Goal: Task Accomplishment & Management: Manage account settings

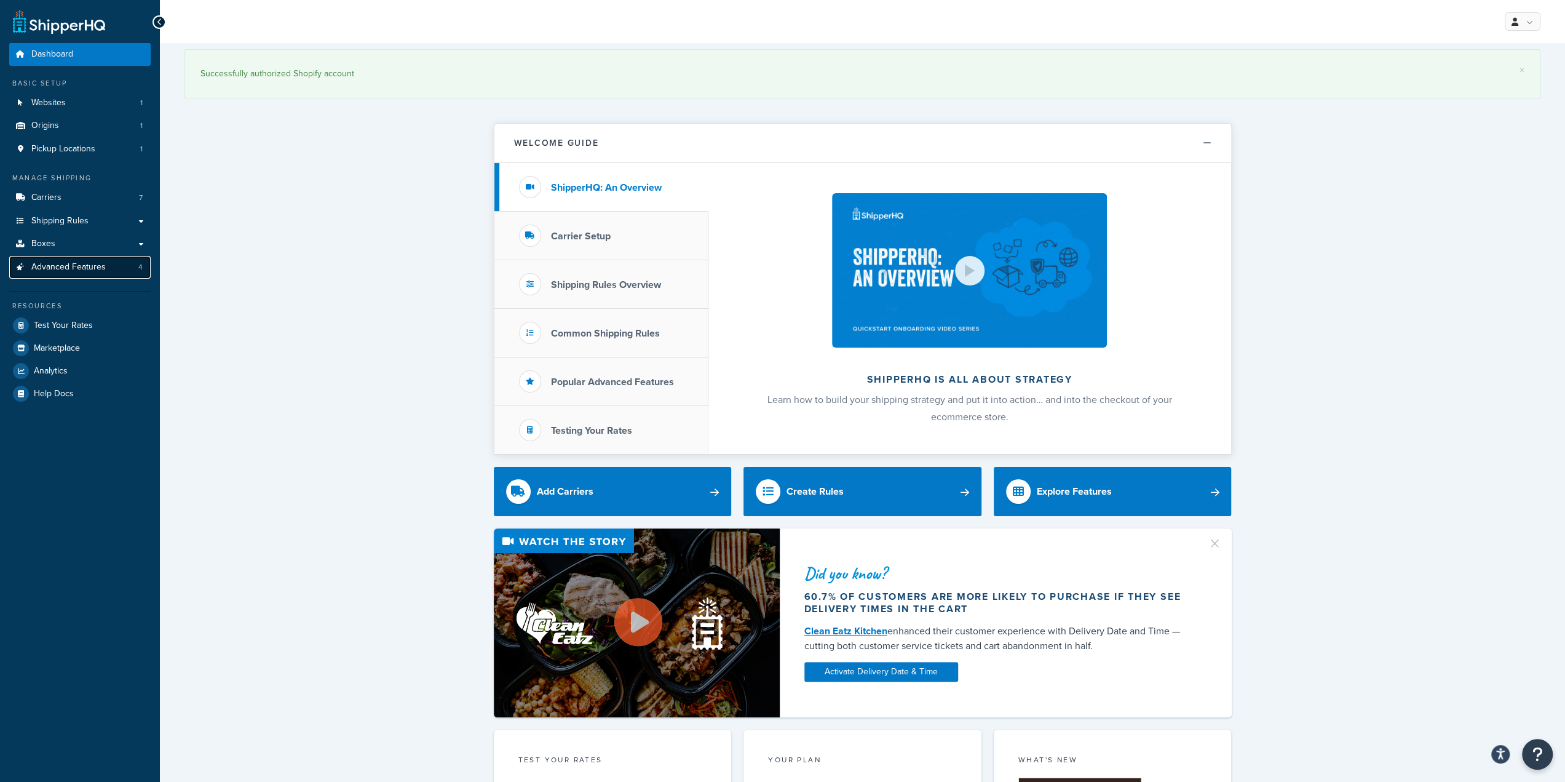
click at [82, 270] on span "Advanced Features" at bounding box center [68, 267] width 74 height 10
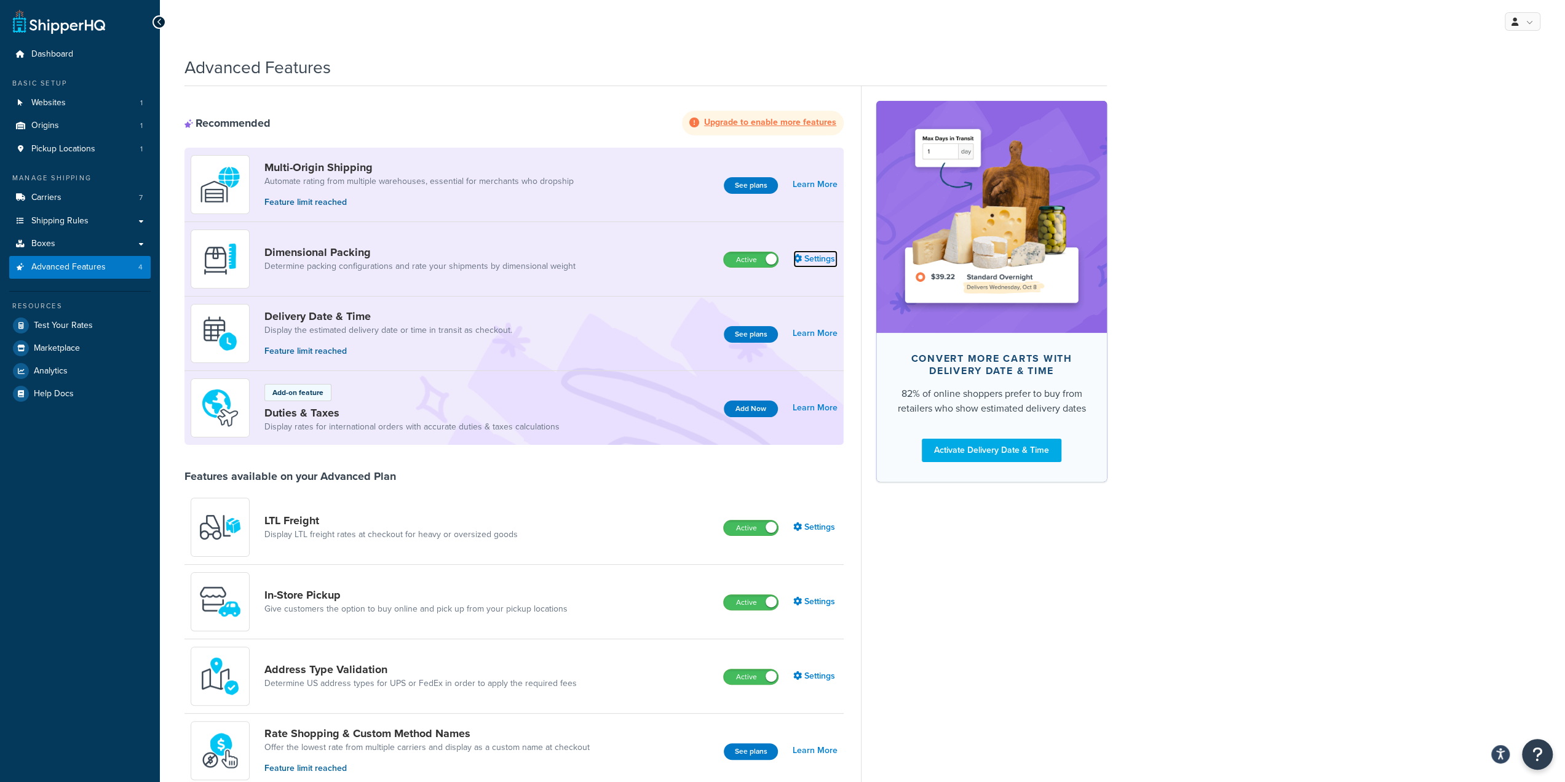
click at [829, 258] on link "Settings" at bounding box center [815, 258] width 44 height 17
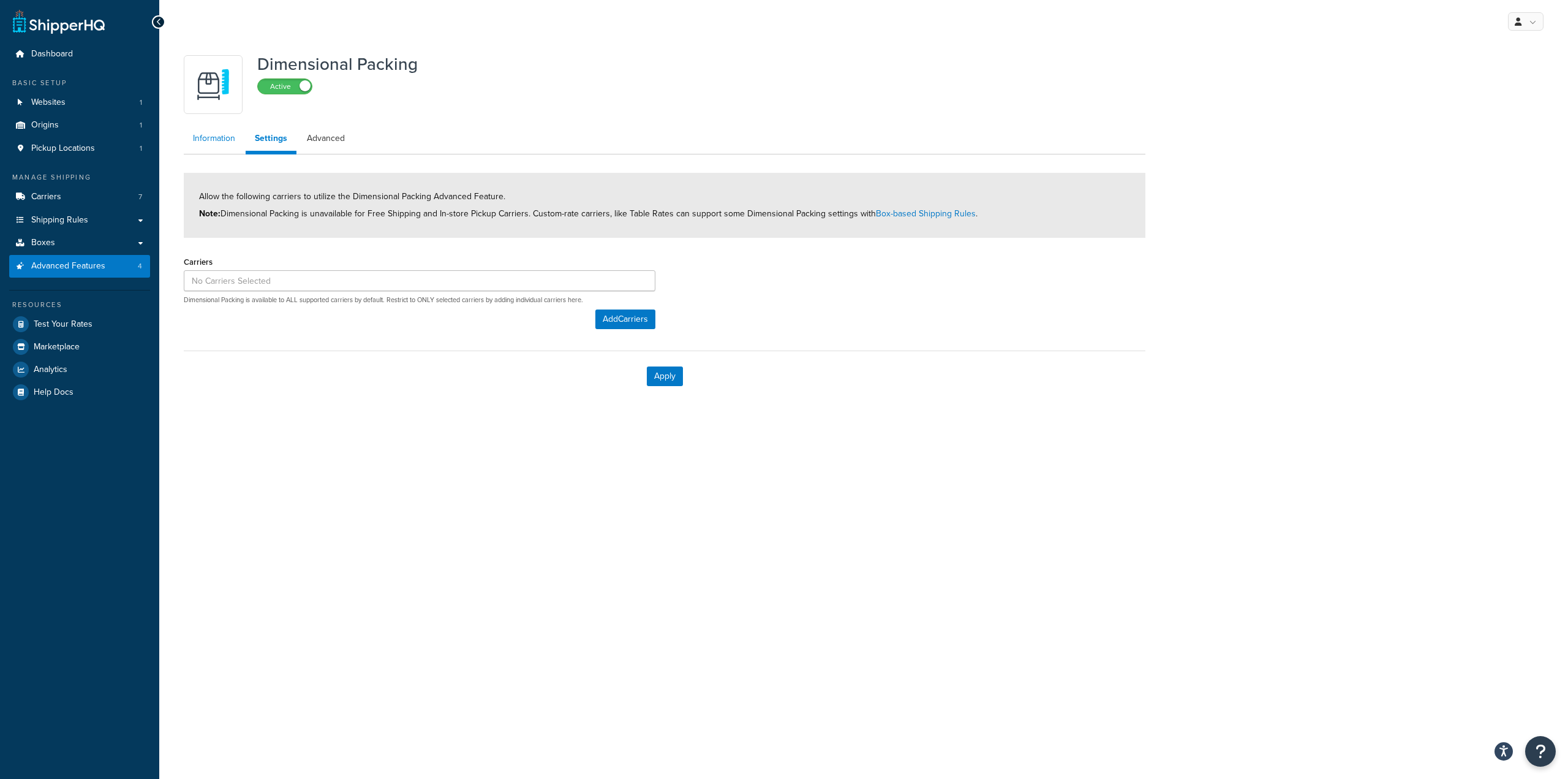
click at [229, 146] on link "Information" at bounding box center [214, 138] width 61 height 25
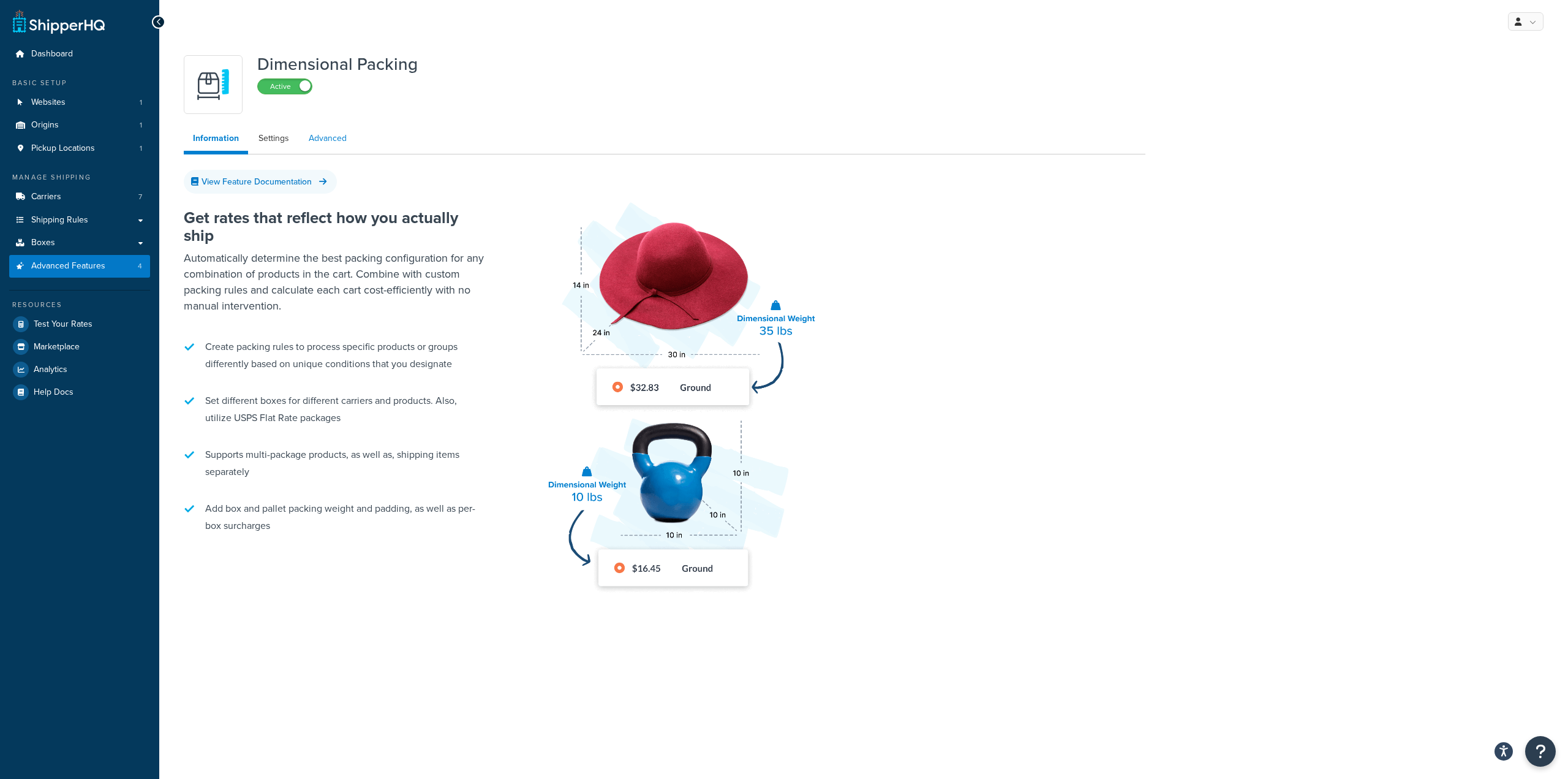
click at [339, 144] on link "Advanced" at bounding box center [328, 138] width 57 height 25
select select "false"
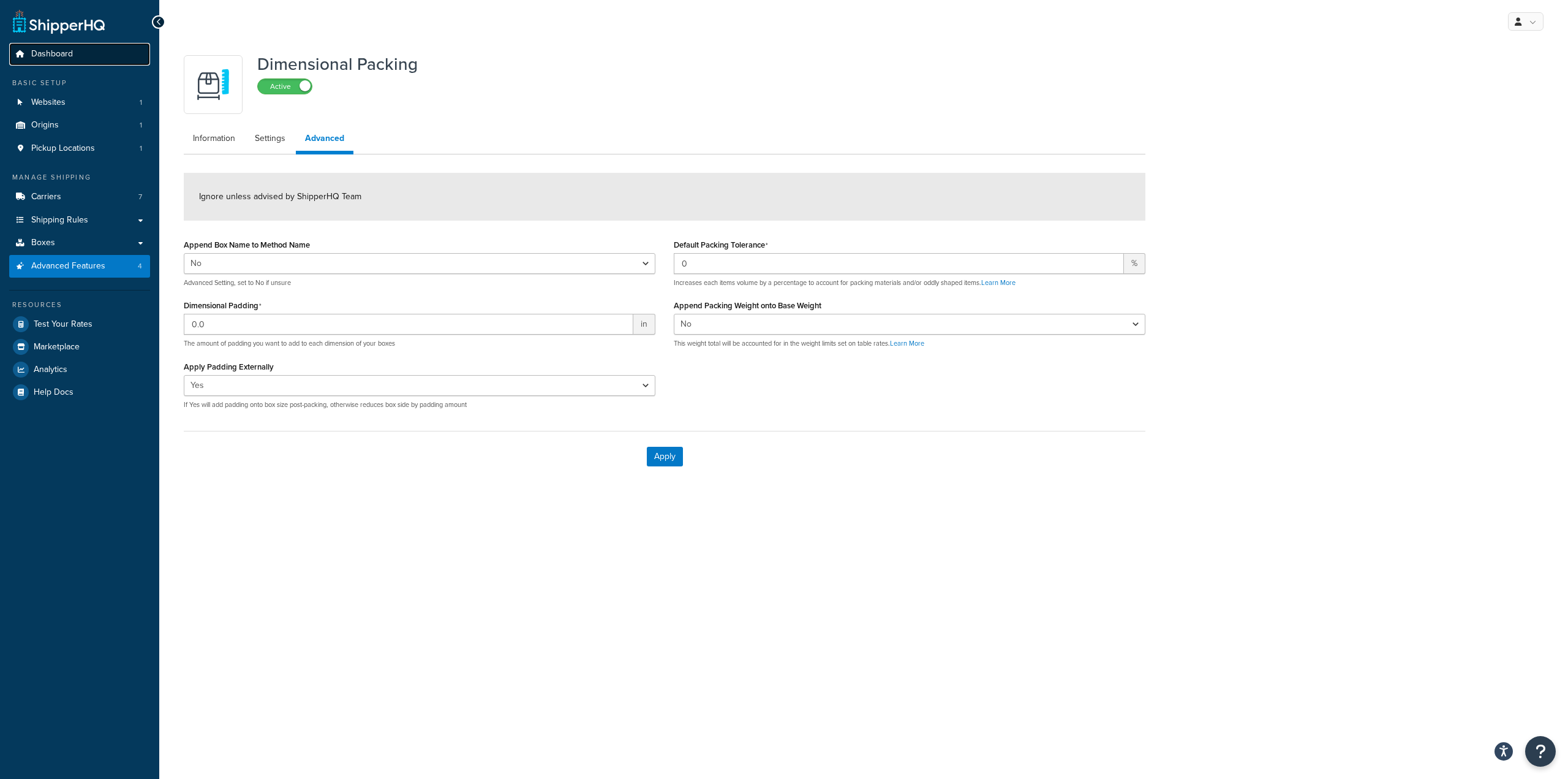
click at [63, 56] on span "Dashboard" at bounding box center [52, 54] width 42 height 10
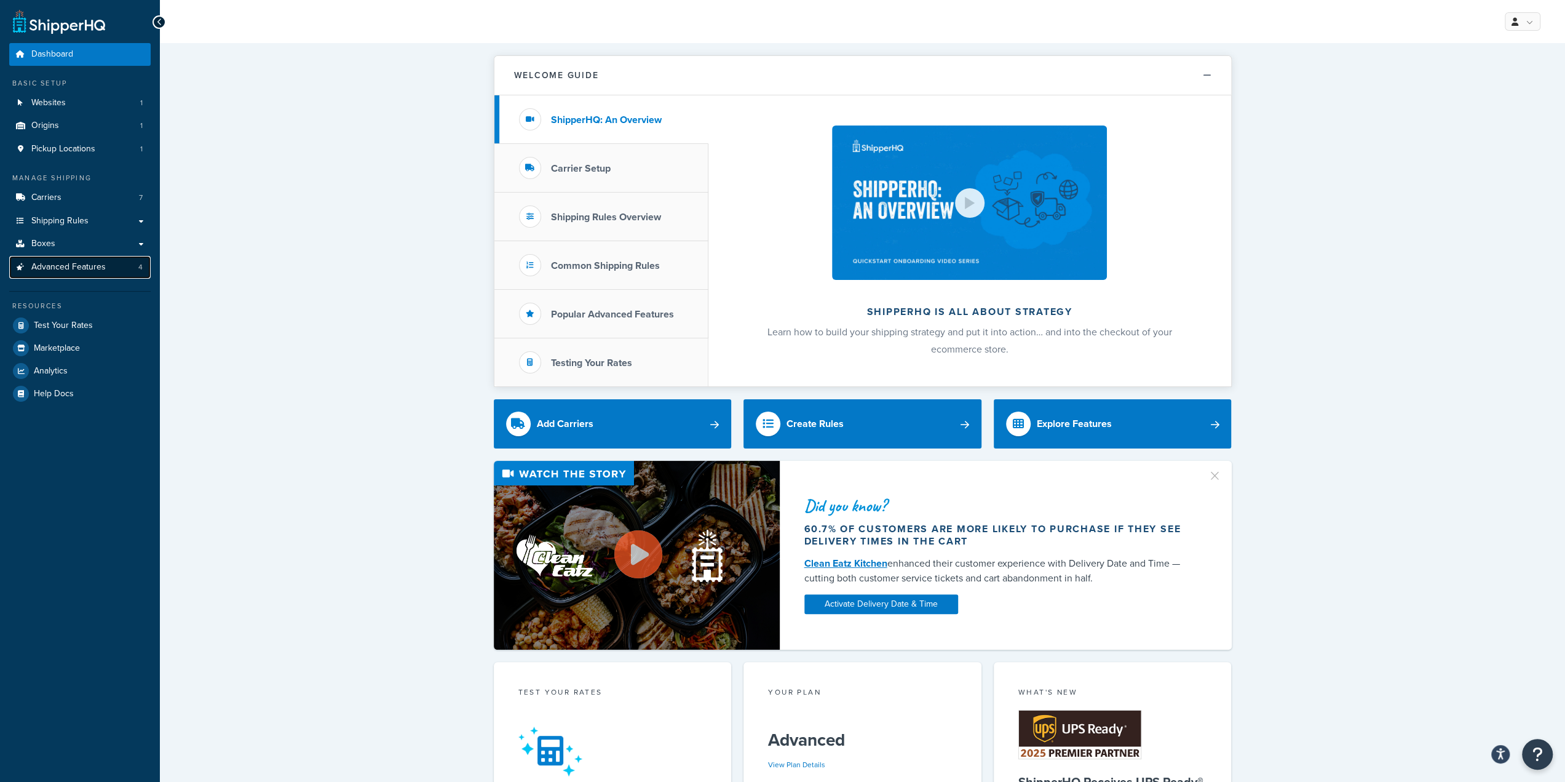
click at [60, 266] on span "Advanced Features" at bounding box center [68, 267] width 74 height 10
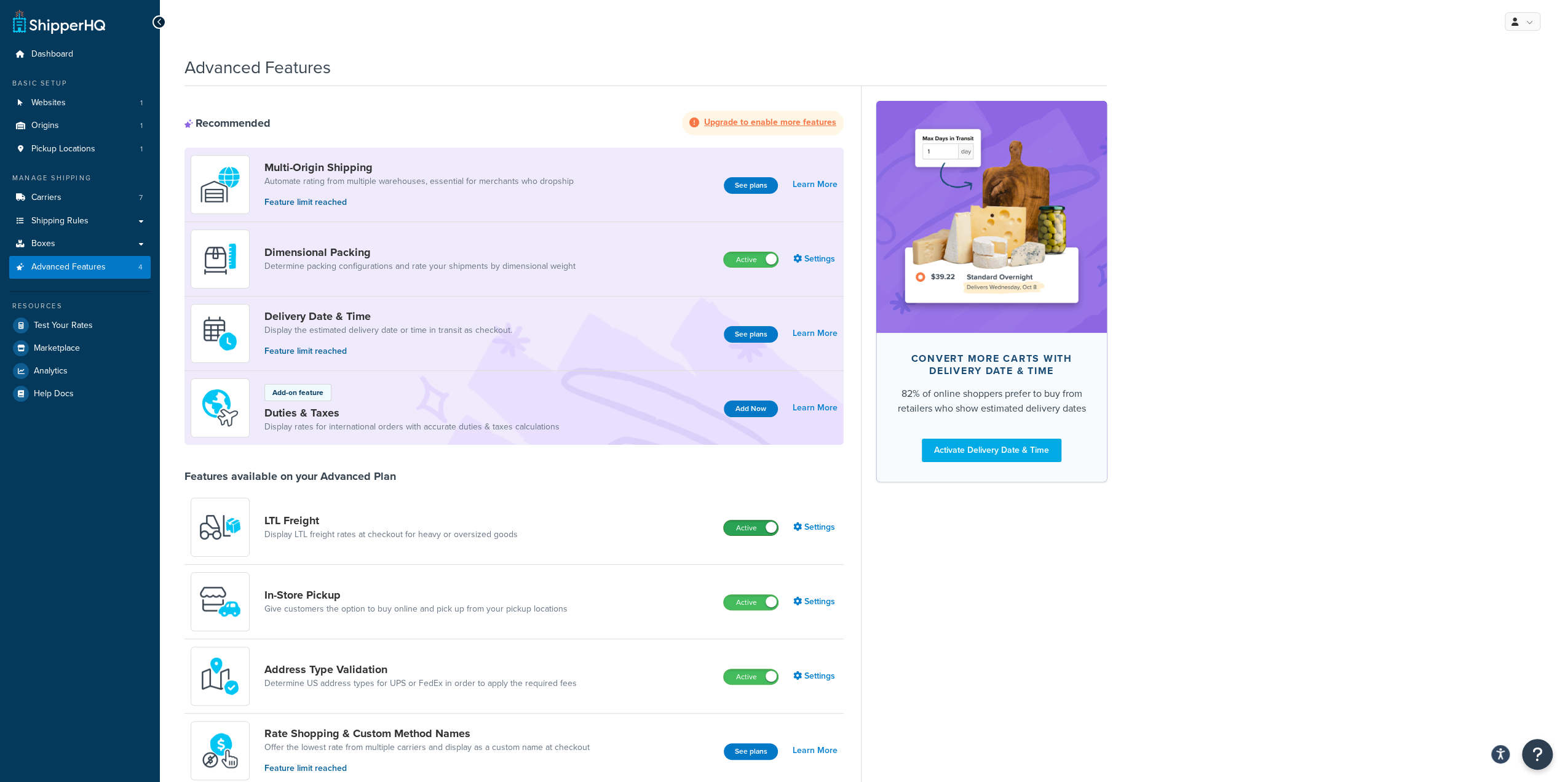
click at [760, 528] on label "Active" at bounding box center [751, 527] width 54 height 15
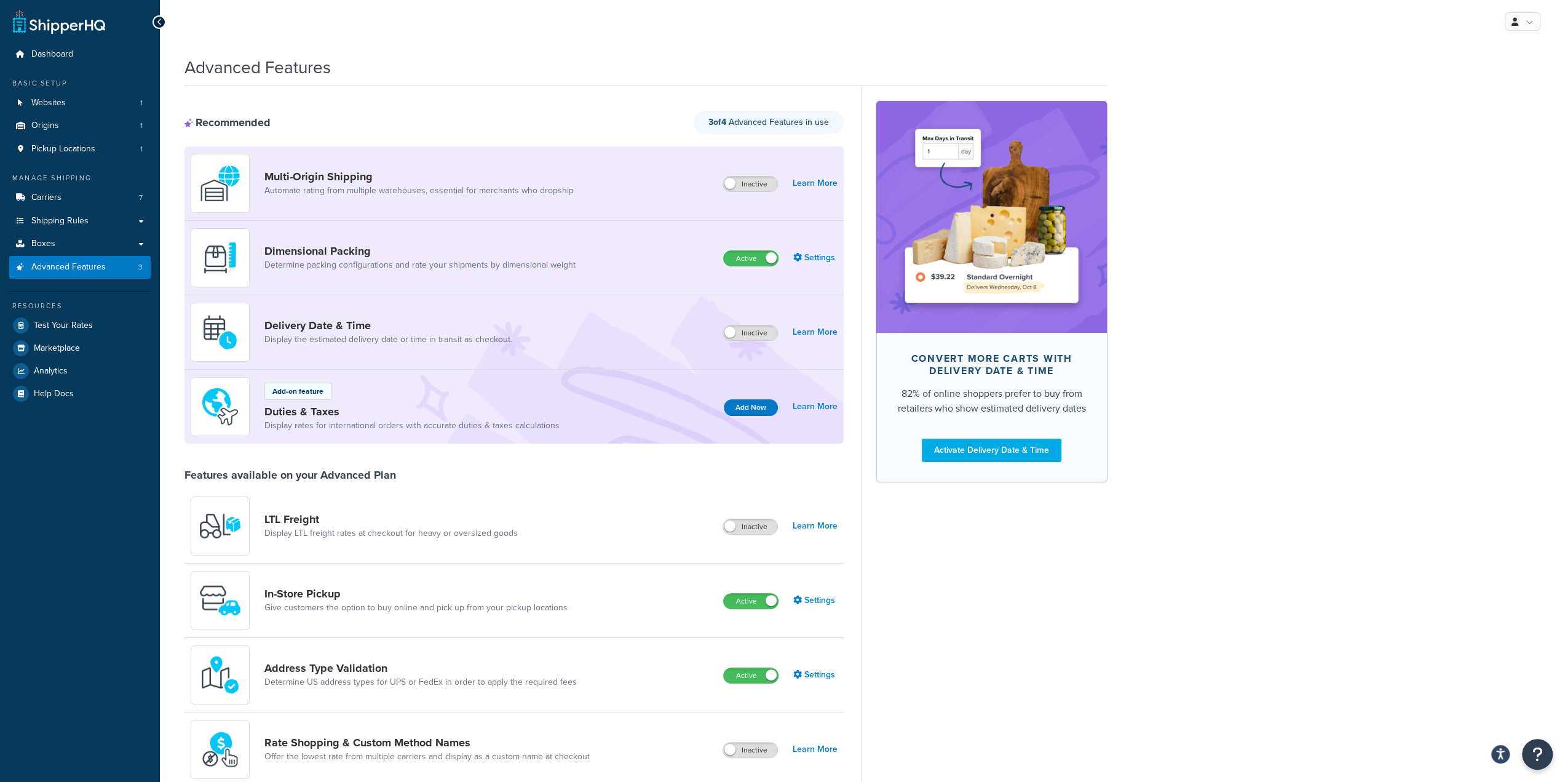
click at [1258, 136] on div "Advanced Features Recommended 3 of 4 Advanced Features in use Multi-Origin Ship…" at bounding box center [863, 678] width 1406 height 1259
click at [822, 256] on link "Settings" at bounding box center [815, 257] width 44 height 17
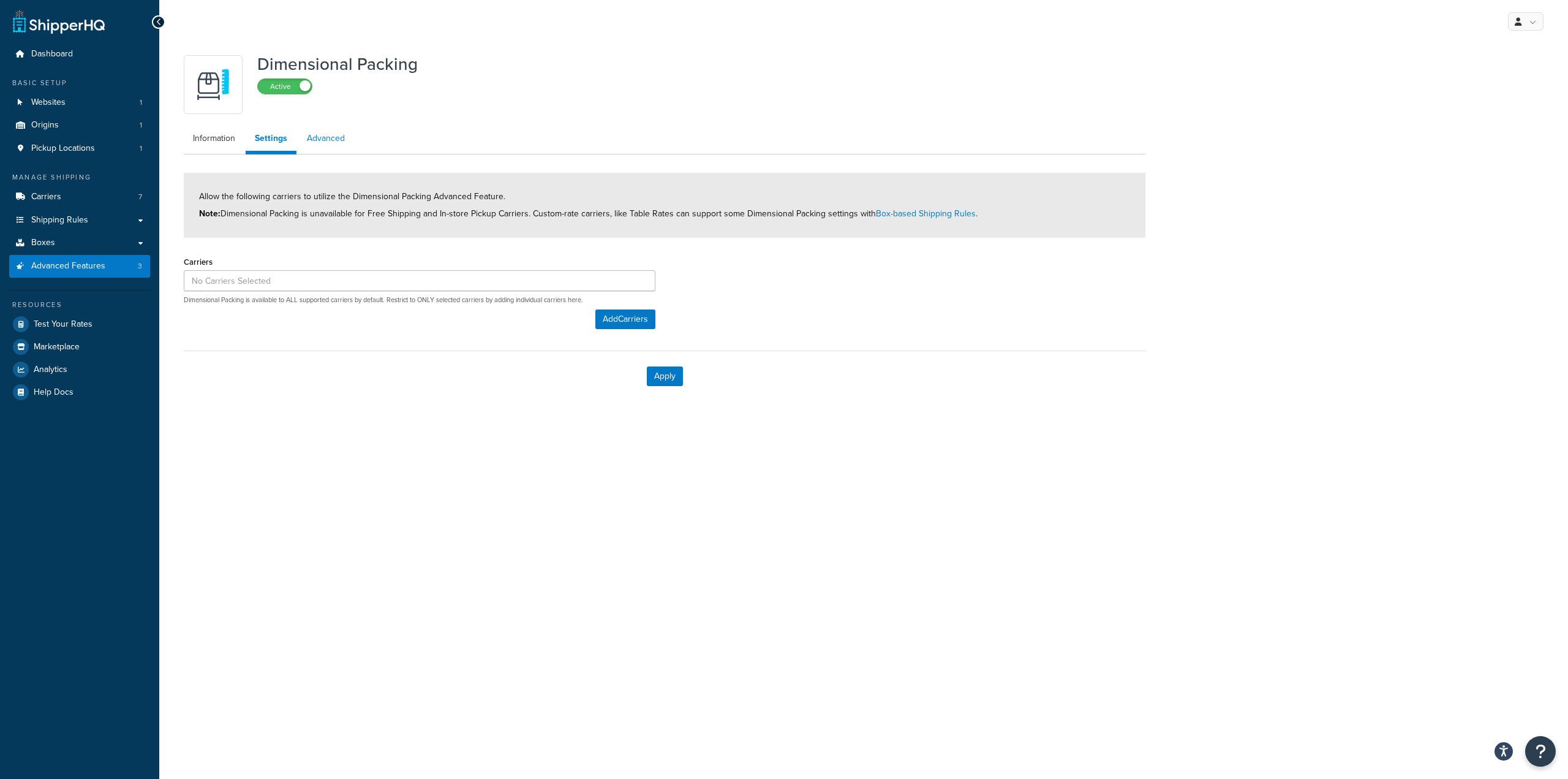
click at [327, 137] on link "Advanced" at bounding box center [326, 138] width 57 height 25
select select "false"
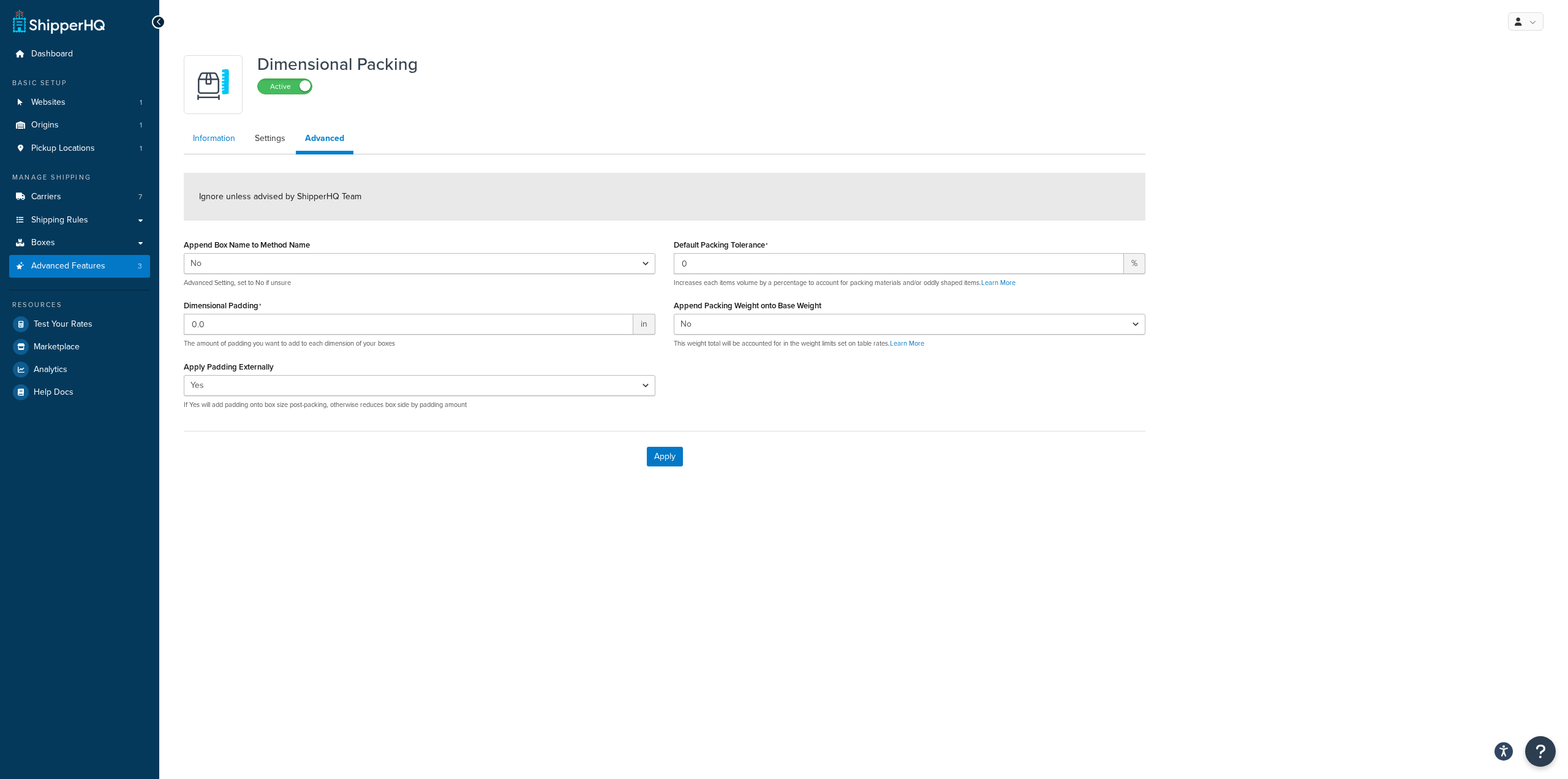
click at [233, 141] on link "Information" at bounding box center [214, 138] width 61 height 25
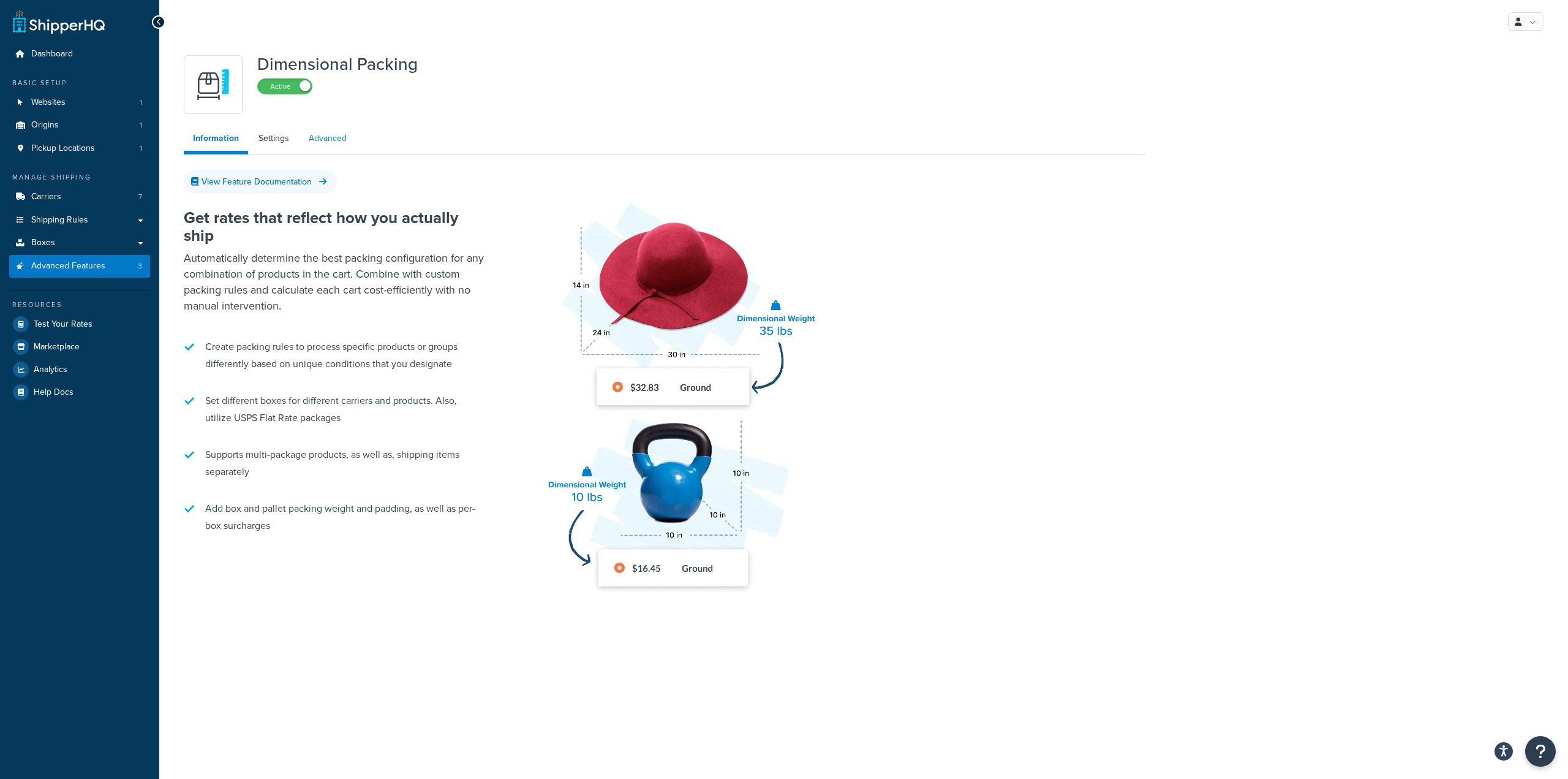
click at [325, 140] on link "Advanced" at bounding box center [328, 138] width 57 height 25
select select "false"
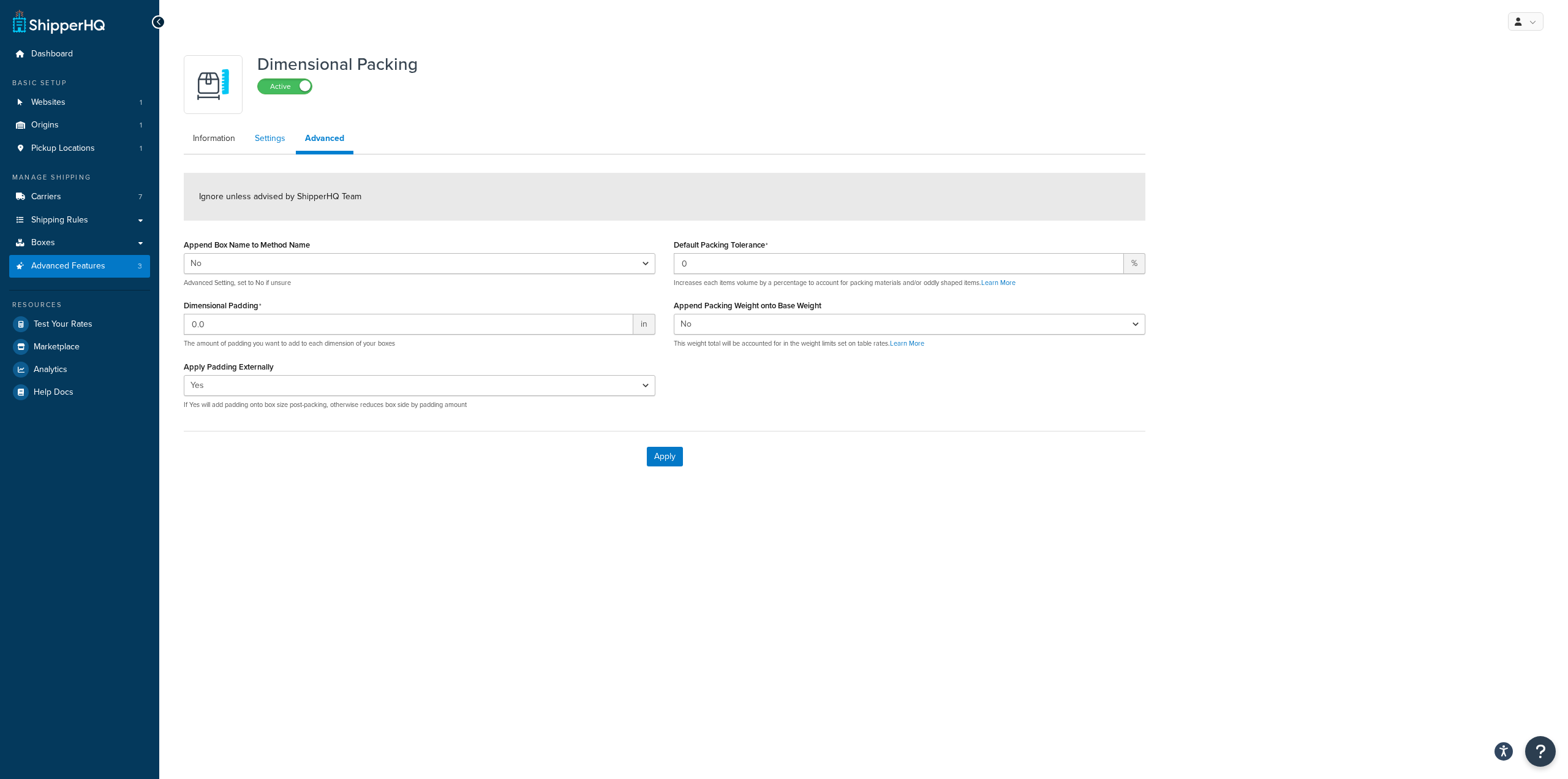
click at [277, 141] on link "Settings" at bounding box center [270, 138] width 49 height 25
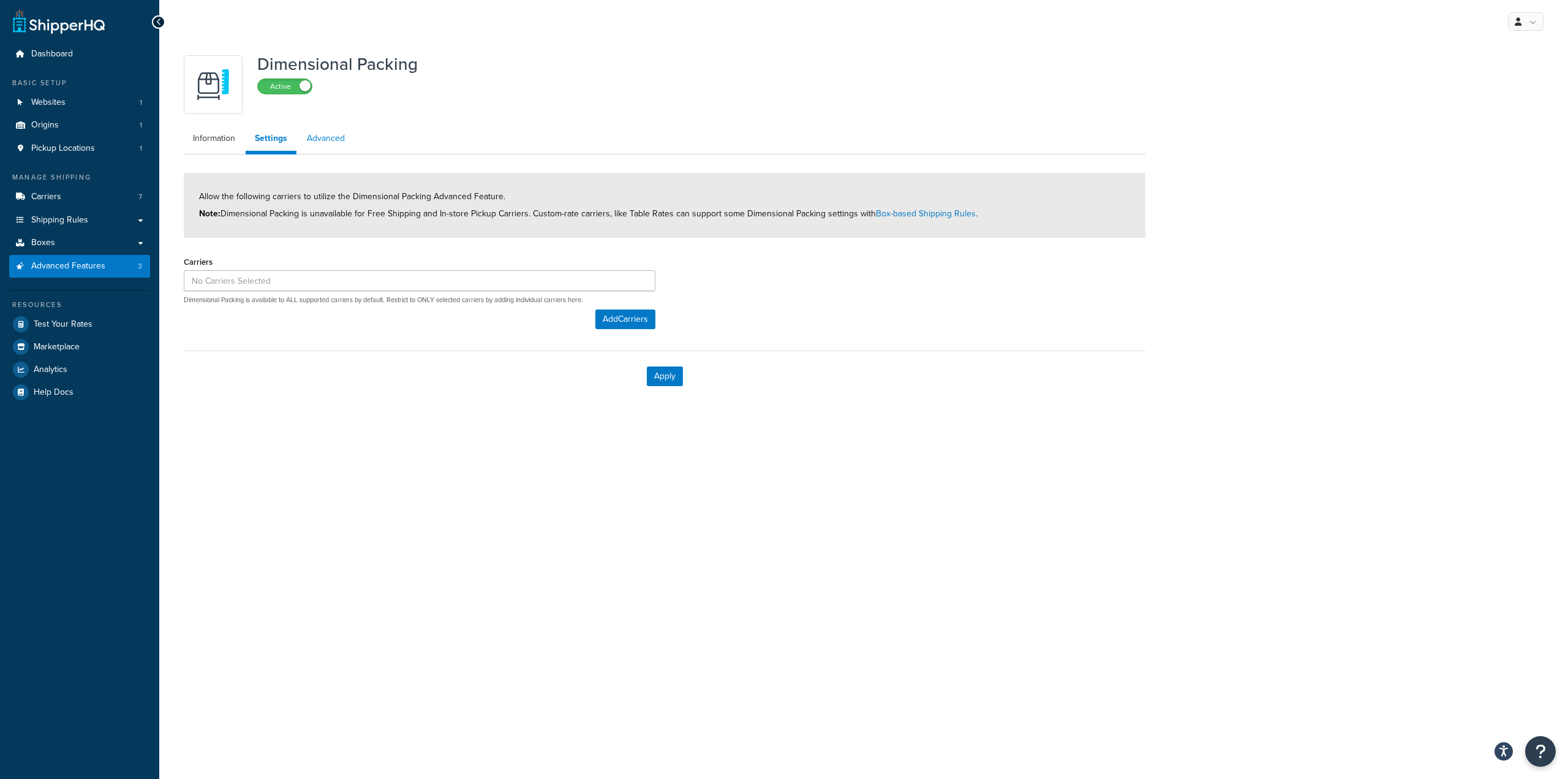
click at [318, 142] on link "Advanced" at bounding box center [326, 138] width 57 height 25
select select "false"
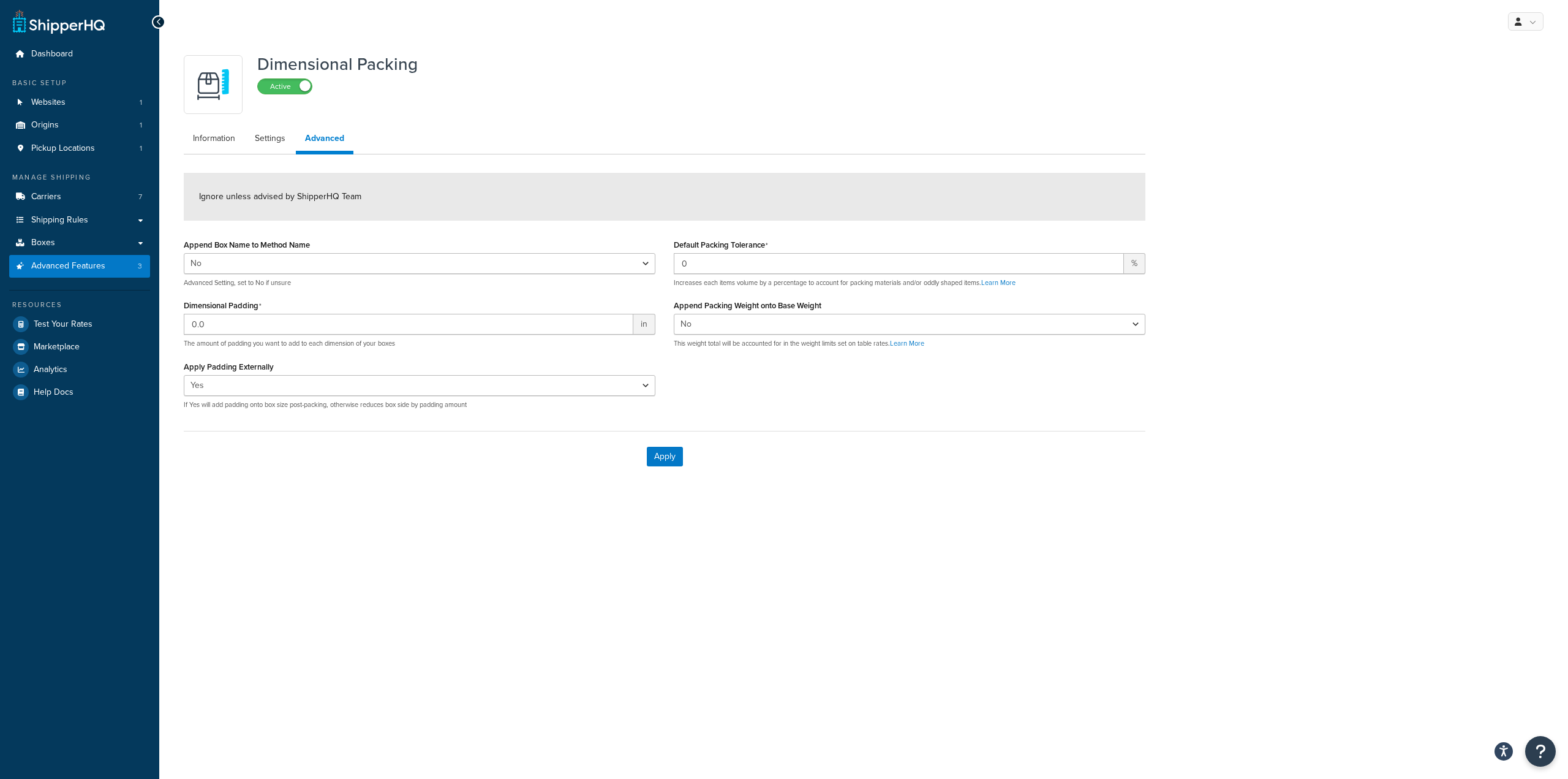
click at [511, 590] on div "My Profile Billing Global Settings Contact Us Logout Dimensional Packing Active…" at bounding box center [863, 390] width 1409 height 779
click at [36, 98] on span "Websites" at bounding box center [48, 103] width 34 height 10
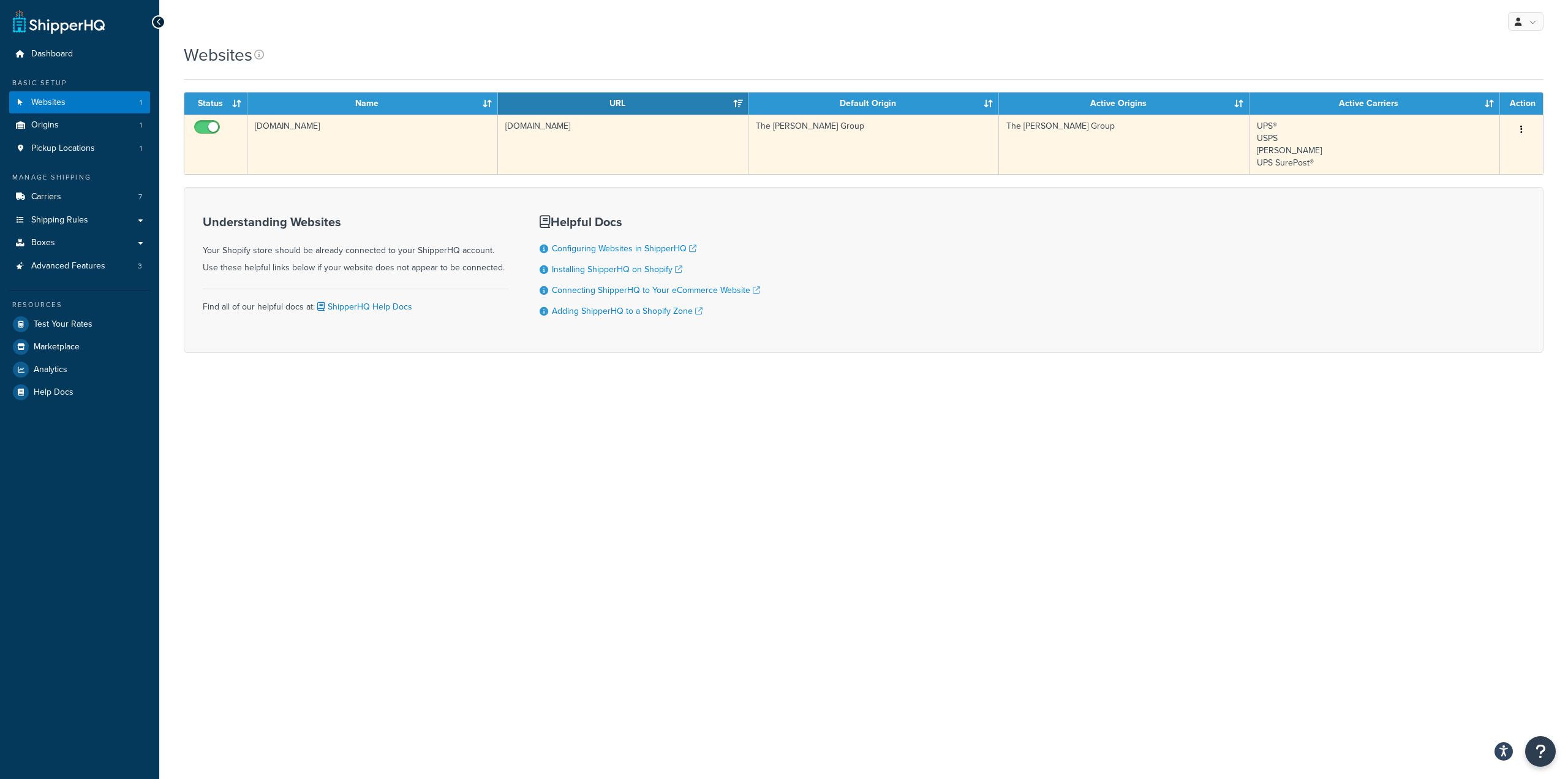
click at [295, 121] on td "1nmcva-jr.myshopify.com" at bounding box center [373, 144] width 251 height 60
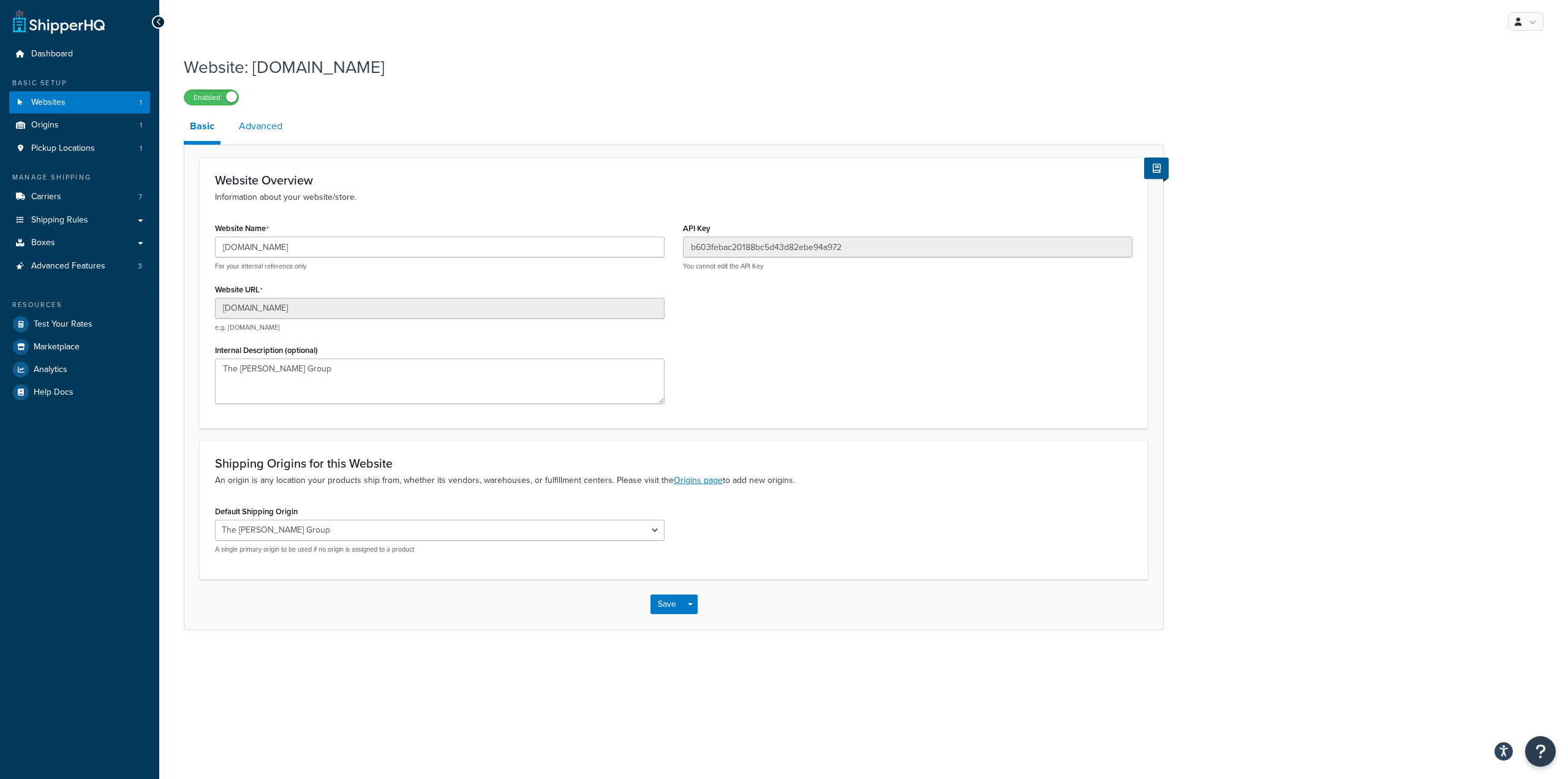
click at [265, 134] on link "Advanced" at bounding box center [261, 127] width 56 height 30
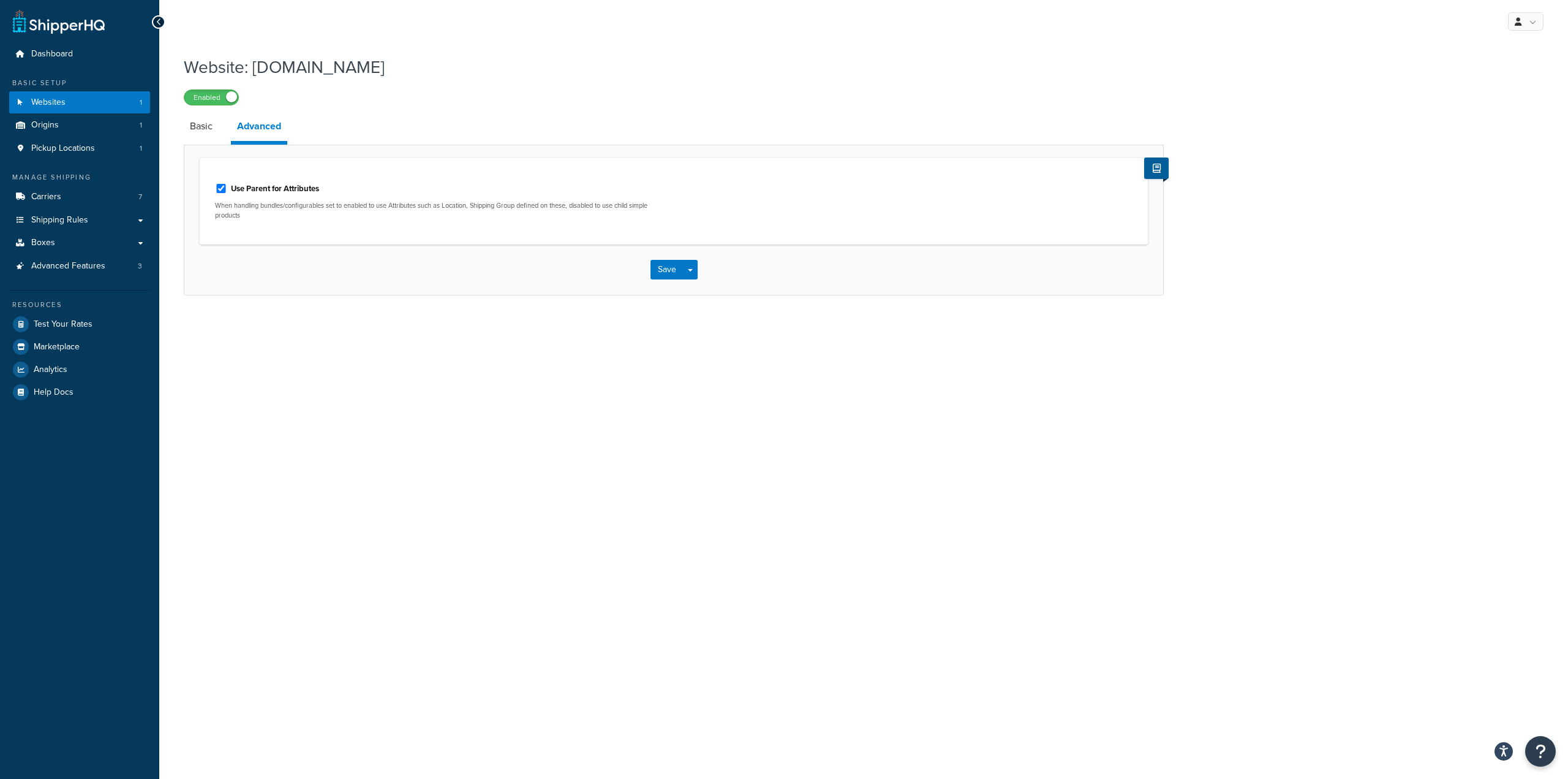
click at [247, 188] on label "Use Parent for Attributes" at bounding box center [275, 188] width 89 height 11
click at [227, 188] on input "Use Parent for Attributes" at bounding box center [221, 188] width 12 height 9
checkbox input "false"
click at [666, 270] on button "Save" at bounding box center [666, 270] width 33 height 20
